Goal: Find specific page/section: Find specific page/section

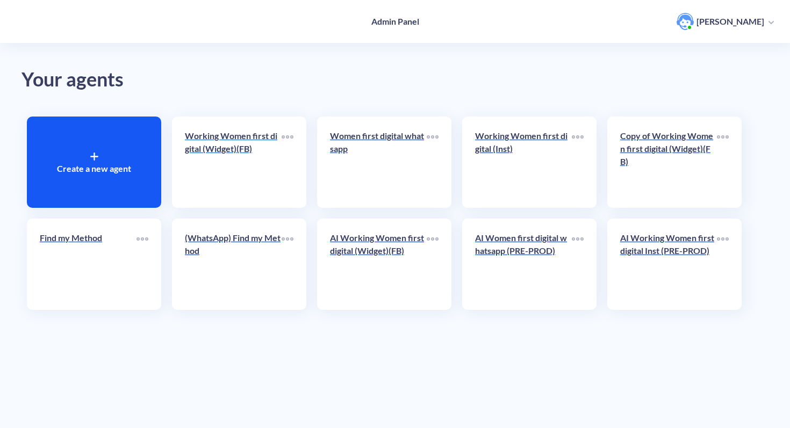
click at [239, 140] on p "Working Women first digital (Widget)(FB)" at bounding box center [233, 143] width 97 height 26
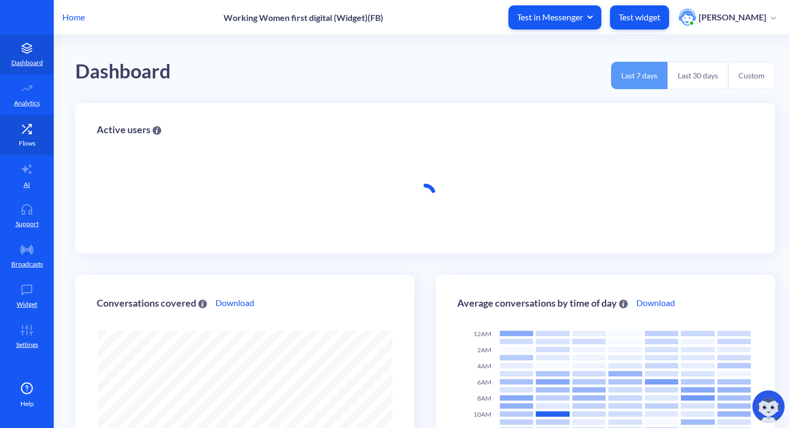
click at [30, 132] on icon at bounding box center [29, 132] width 3 height 3
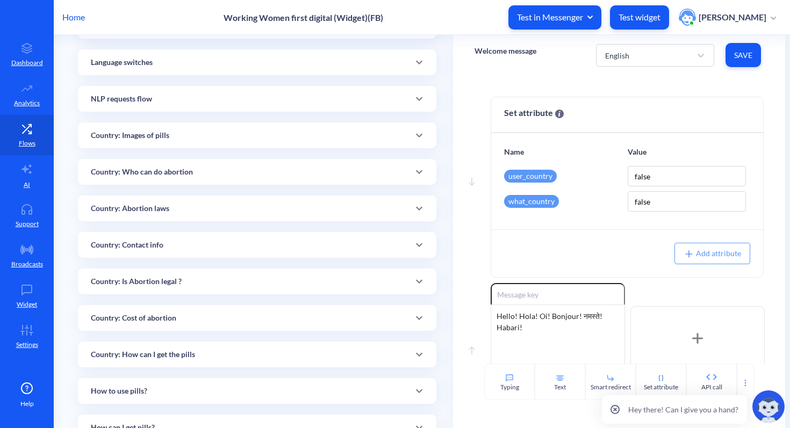
scroll to position [142, 0]
click at [177, 243] on div "Country: Contact info" at bounding box center [257, 244] width 333 height 11
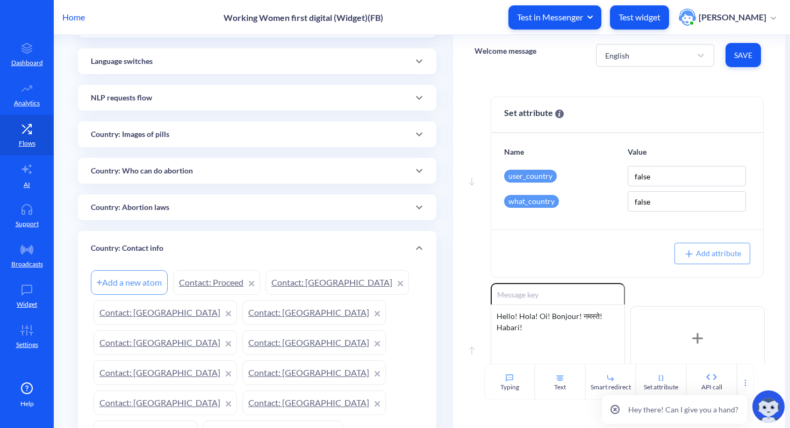
click at [242, 310] on link "Contact: [GEOGRAPHIC_DATA]" at bounding box center [313, 312] width 143 height 25
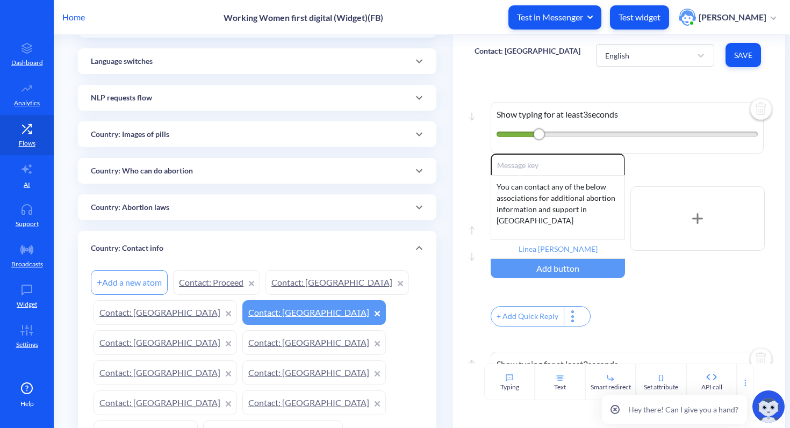
drag, startPoint x: 189, startPoint y: 247, endPoint x: 91, endPoint y: 250, distance: 98.4
click at [92, 250] on div "Country: Contact info" at bounding box center [257, 248] width 333 height 11
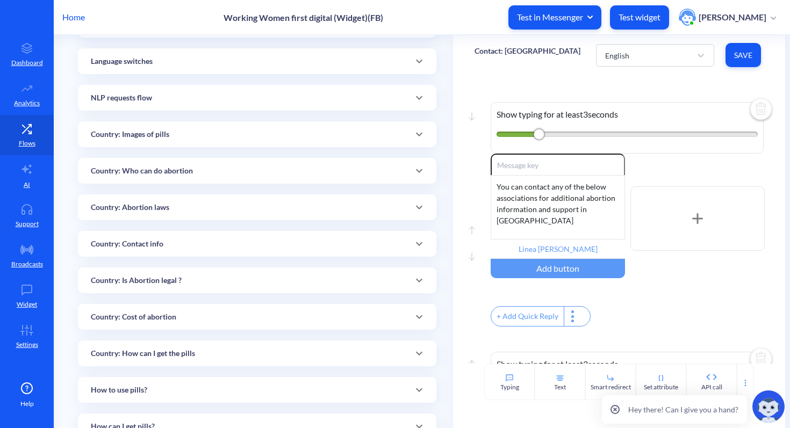
drag, startPoint x: 89, startPoint y: 243, endPoint x: 184, endPoint y: 242, distance: 95.1
click at [184, 242] on div "Country: Contact info" at bounding box center [257, 244] width 358 height 26
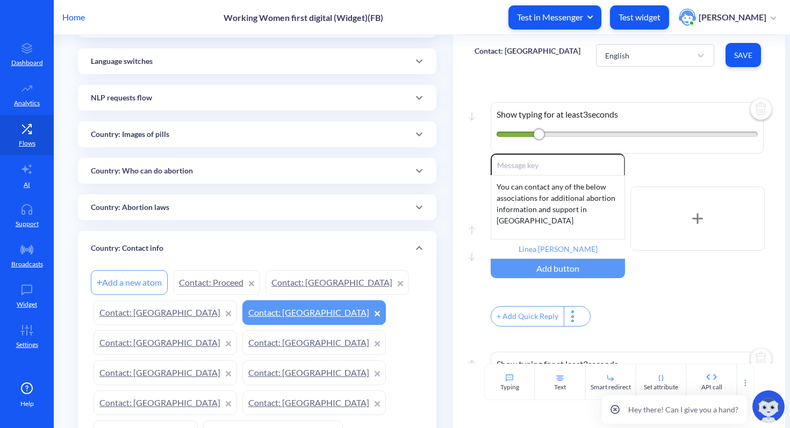
drag, startPoint x: 208, startPoint y: 243, endPoint x: 92, endPoint y: 249, distance: 115.7
click at [98, 249] on div "Country: Contact info" at bounding box center [257, 248] width 333 height 11
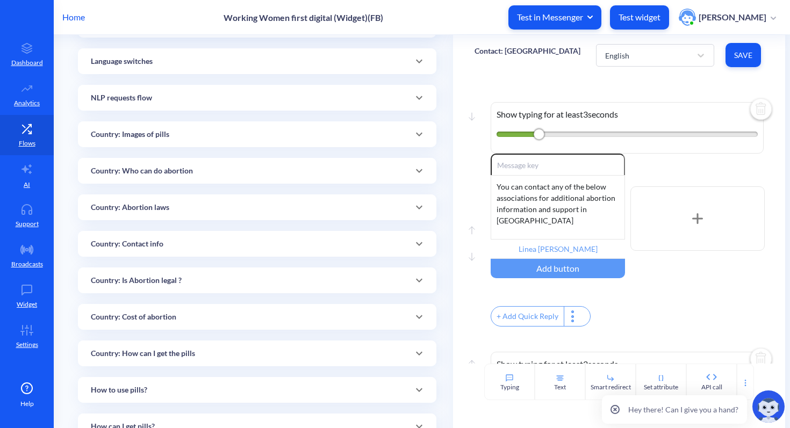
drag, startPoint x: 86, startPoint y: 231, endPoint x: 146, endPoint y: 253, distance: 63.8
click at [146, 253] on div "Country: Contact info" at bounding box center [257, 244] width 358 height 26
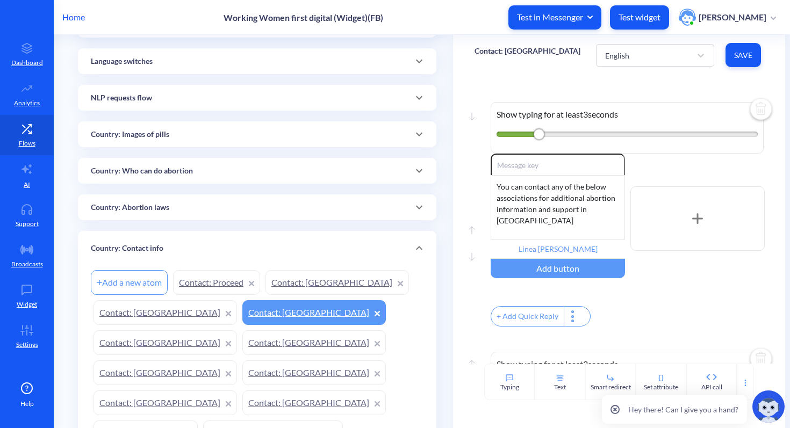
drag, startPoint x: 266, startPoint y: 250, endPoint x: 92, endPoint y: 254, distance: 174.1
click at [92, 254] on div "Country: Contact info" at bounding box center [257, 248] width 358 height 34
